Goal: Transaction & Acquisition: Subscribe to service/newsletter

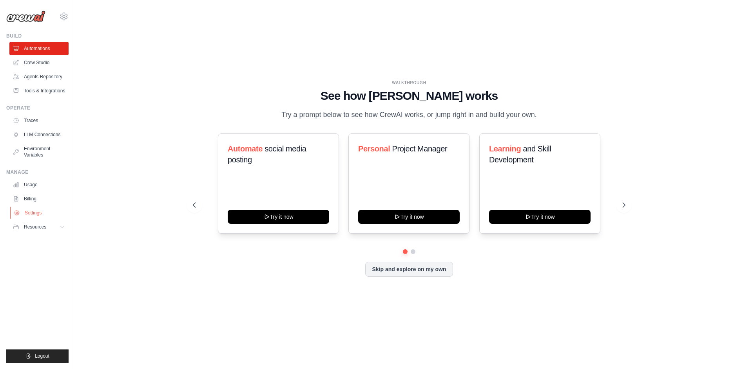
drag, startPoint x: 36, startPoint y: 210, endPoint x: 49, endPoint y: 160, distance: 51.1
click at [36, 209] on link "Settings" at bounding box center [38, 213] width 59 height 13
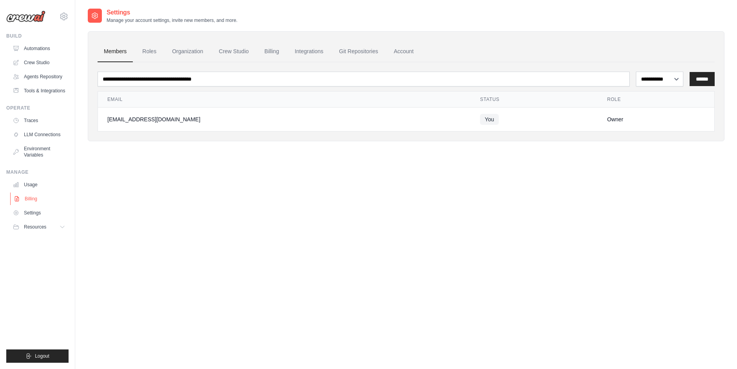
click at [32, 198] on link "Billing" at bounding box center [39, 199] width 59 height 13
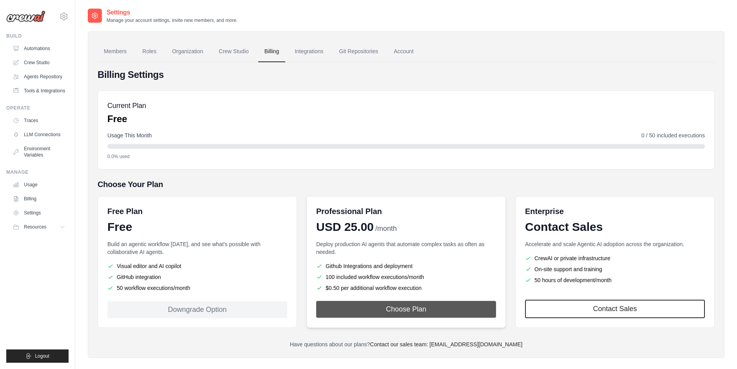
click at [392, 306] on button "Choose Plan" at bounding box center [406, 309] width 180 height 17
